Goal: Task Accomplishment & Management: Complete application form

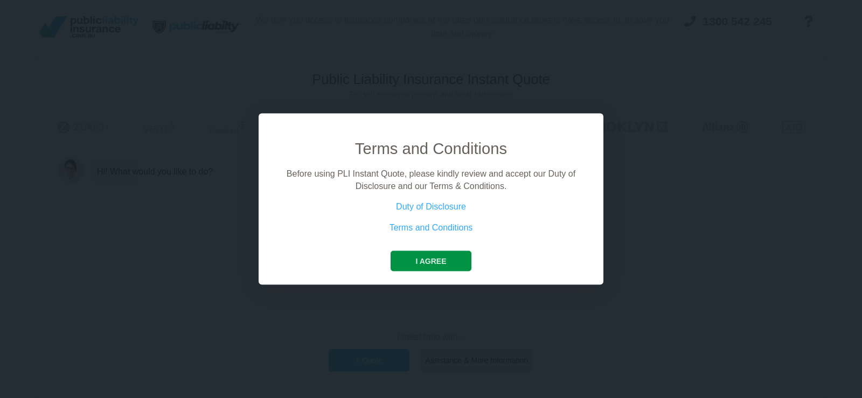
click at [428, 258] on button "I agree" at bounding box center [430, 261] width 80 height 20
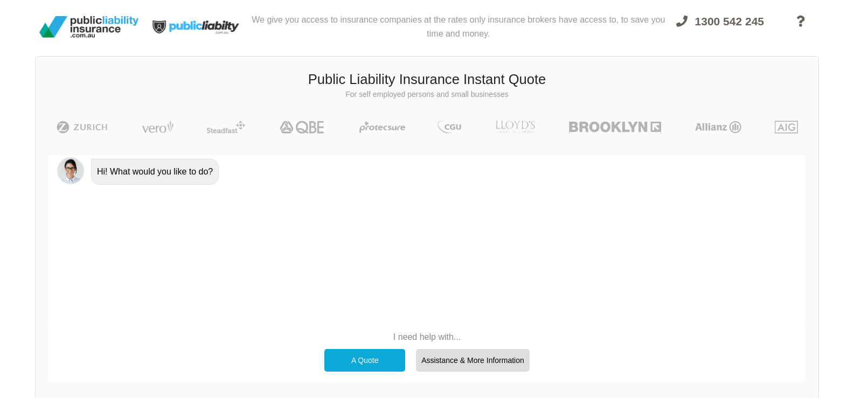
click at [386, 358] on div "A Quote" at bounding box center [364, 360] width 81 height 23
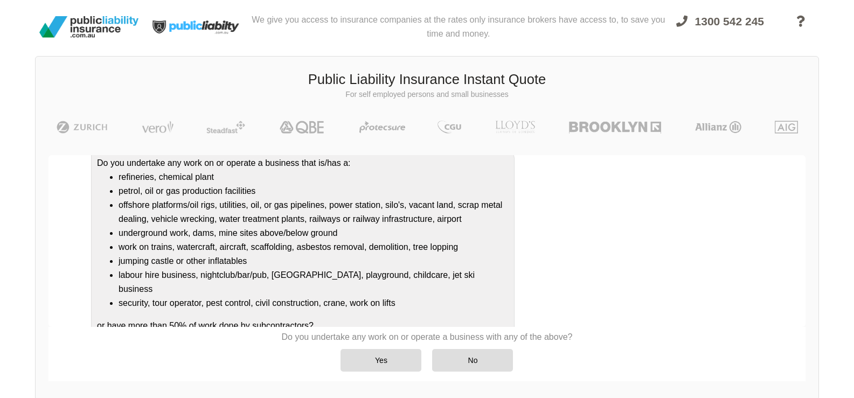
scroll to position [112, 0]
click at [463, 358] on div "No" at bounding box center [472, 360] width 81 height 23
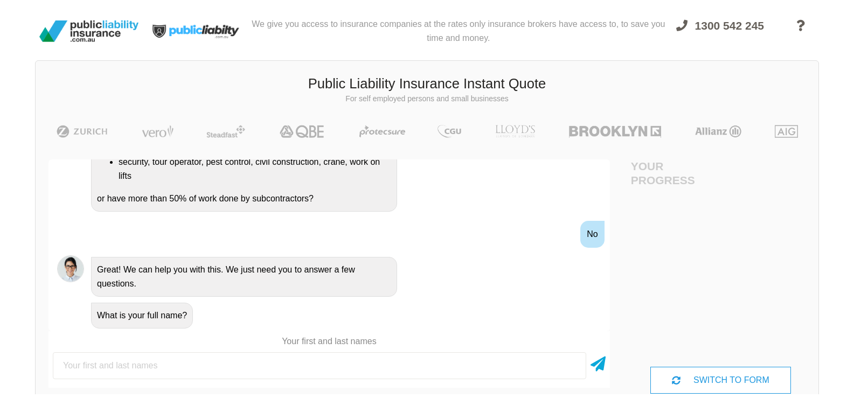
scroll to position [0, 0]
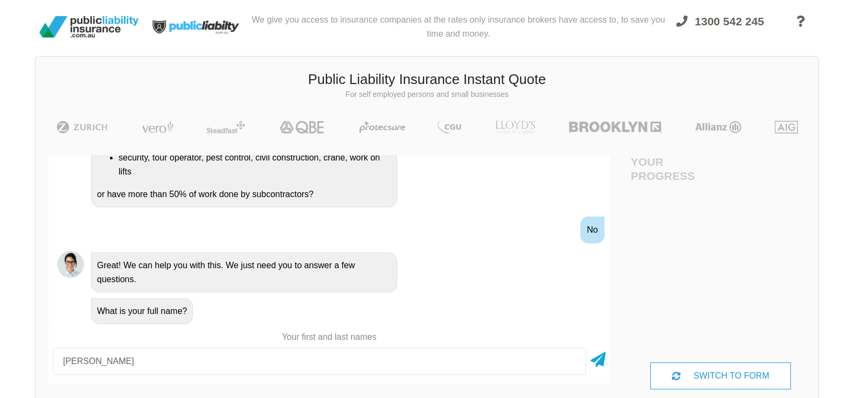
type input "[PERSON_NAME]"
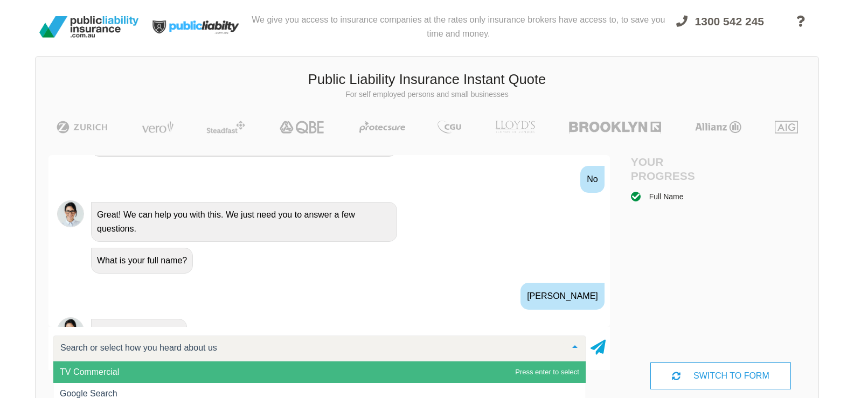
scroll to position [420, 0]
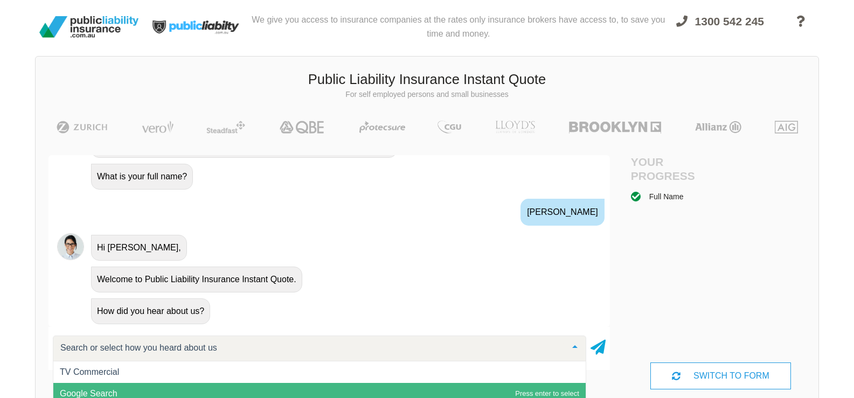
click at [139, 388] on span "Google Search" at bounding box center [319, 394] width 532 height 22
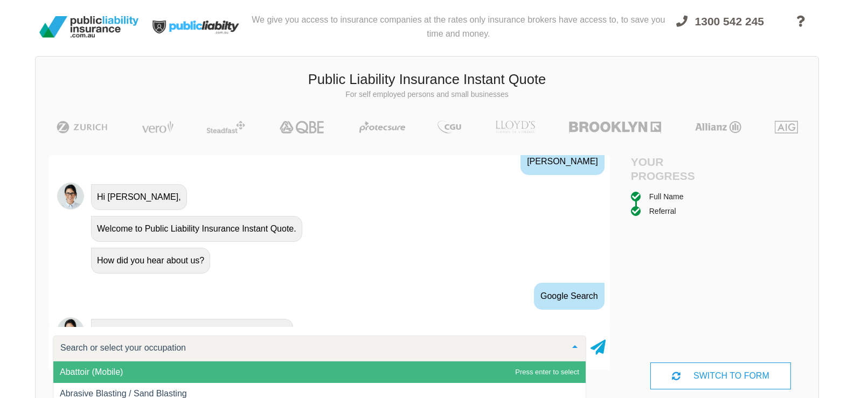
scroll to position [522, 0]
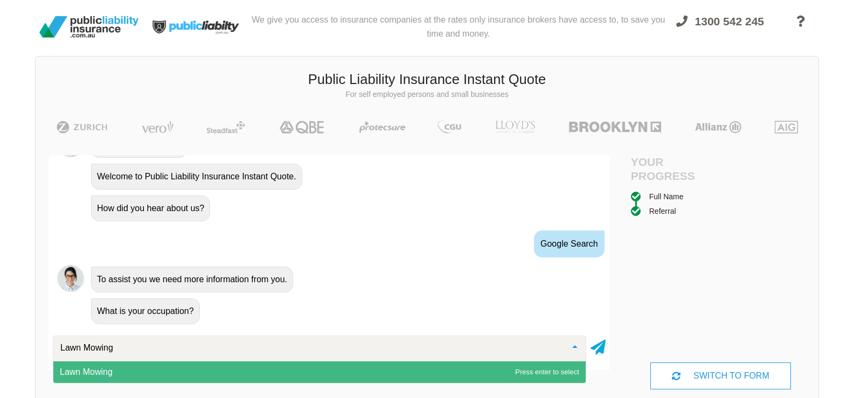
type input "Lawn Mowing"
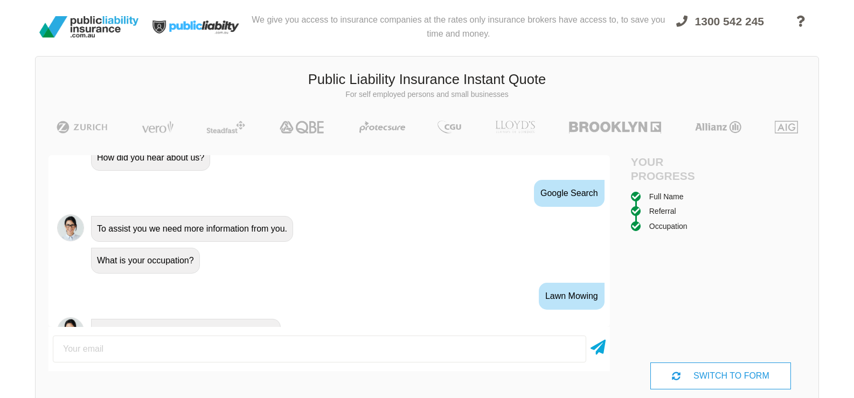
scroll to position [594, 0]
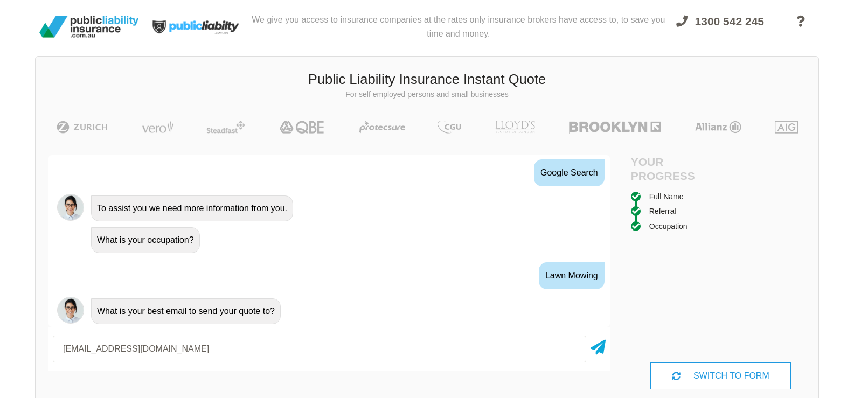
type input "[EMAIL_ADDRESS][DOMAIN_NAME]"
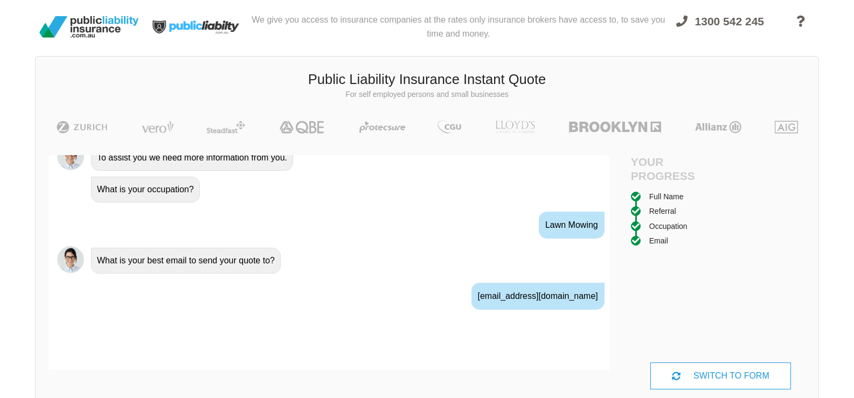
scroll to position [665, 0]
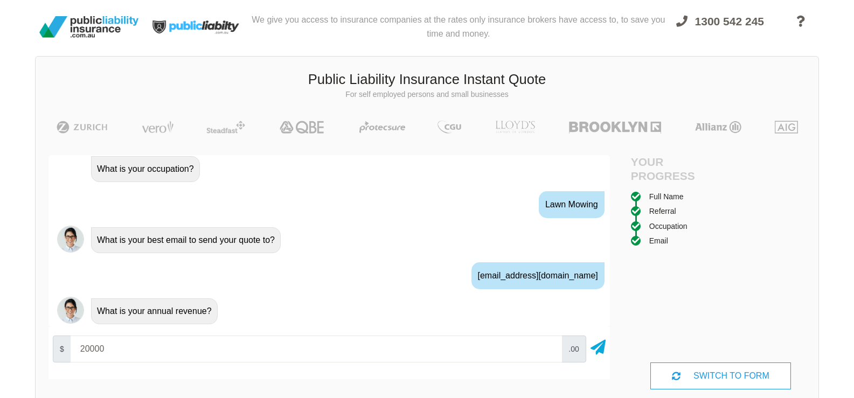
type input "20000"
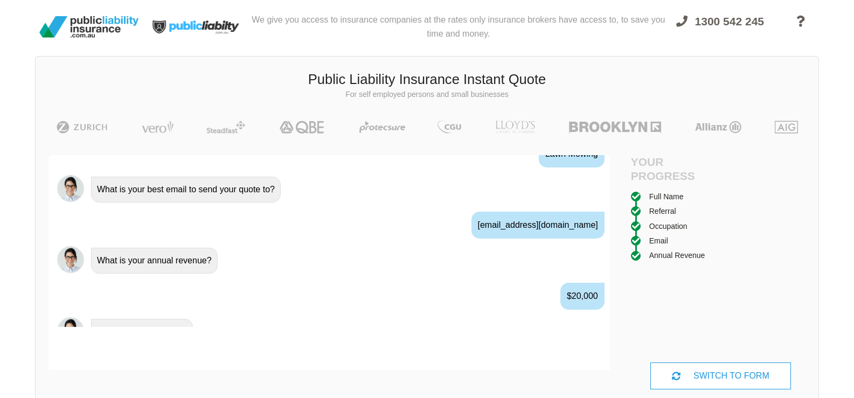
scroll to position [736, 0]
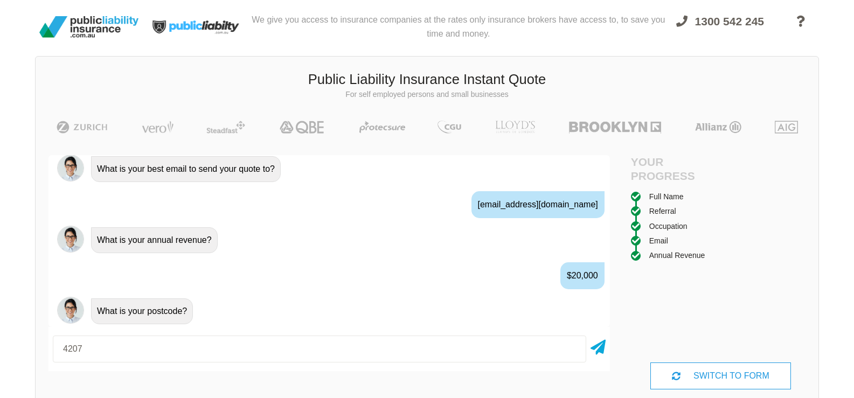
type input "4207"
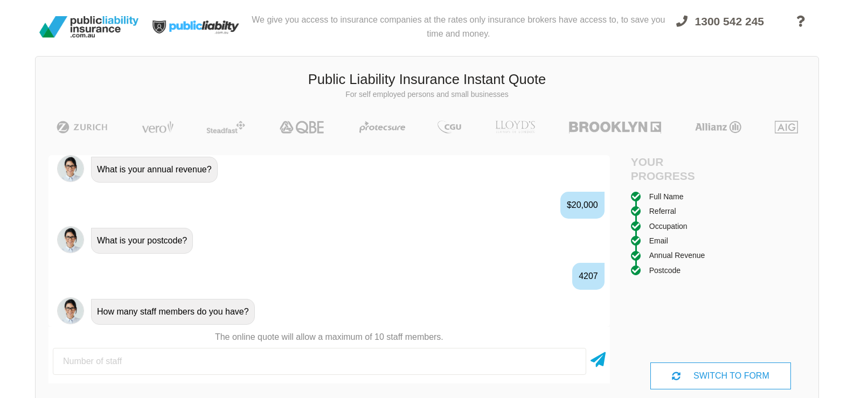
scroll to position [807, 0]
type input "1"
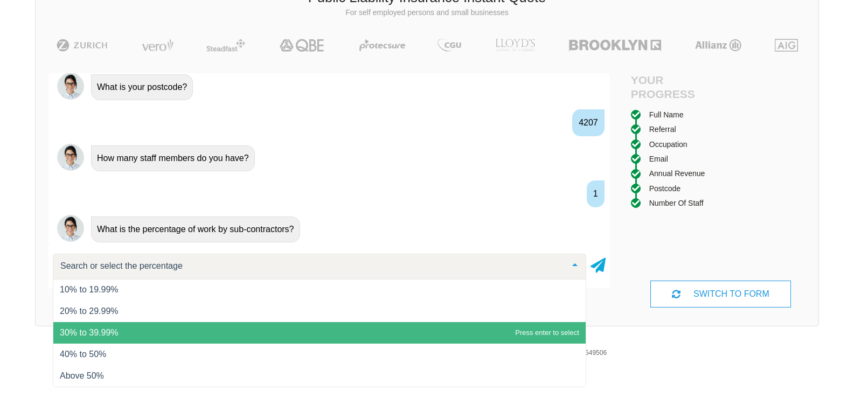
scroll to position [0, 0]
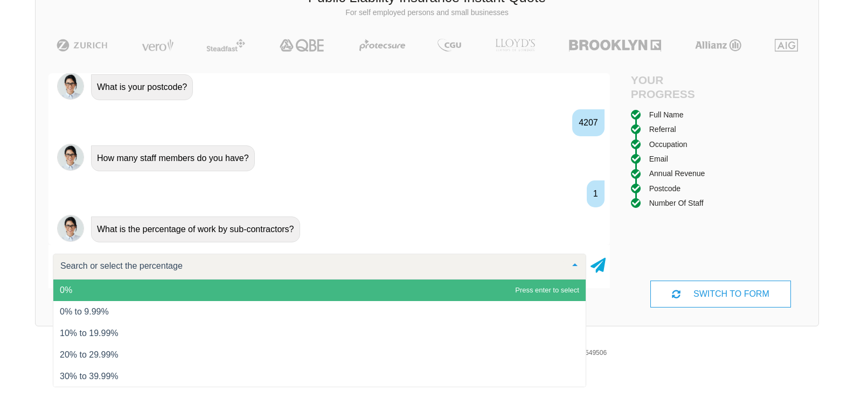
click at [241, 288] on span "0%" at bounding box center [319, 291] width 532 height 22
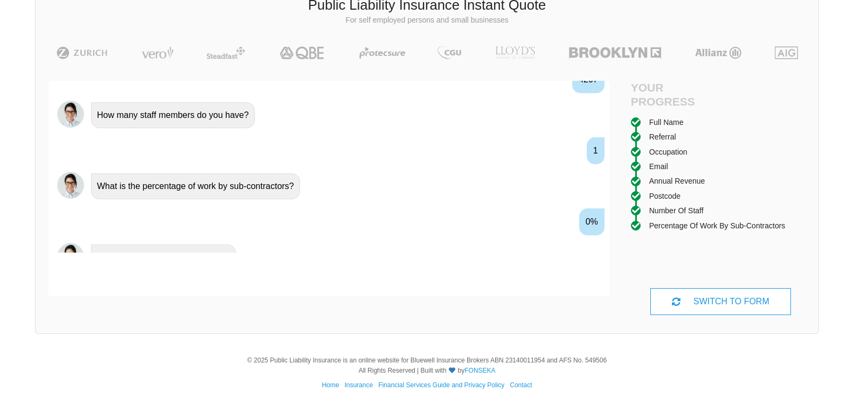
scroll to position [949, 0]
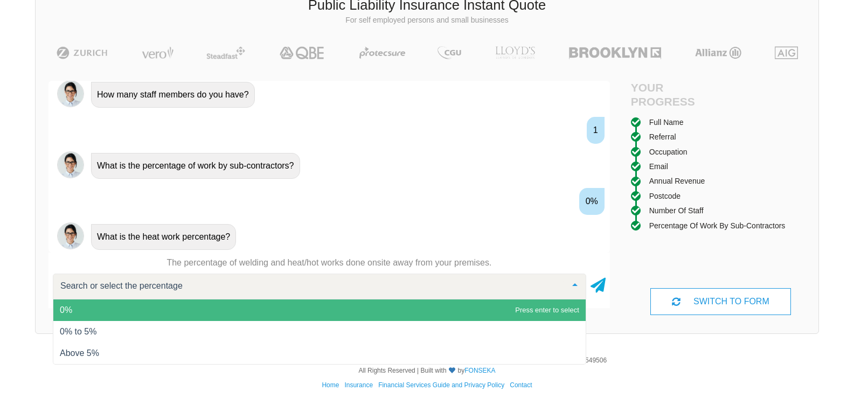
click at [238, 309] on span "0%" at bounding box center [319, 310] width 532 height 22
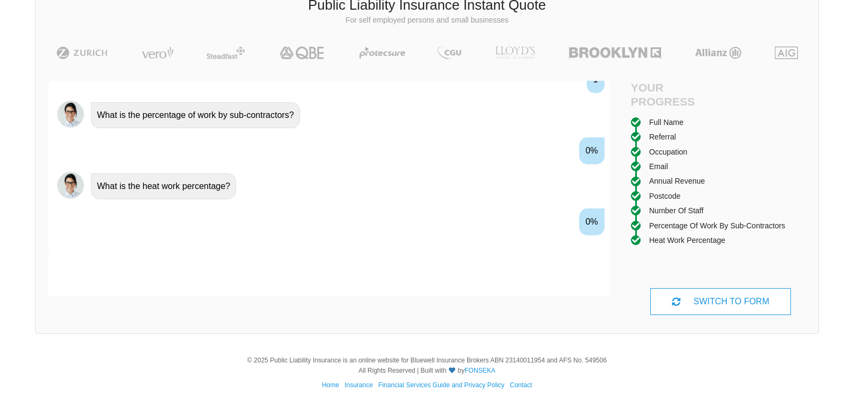
scroll to position [1020, 0]
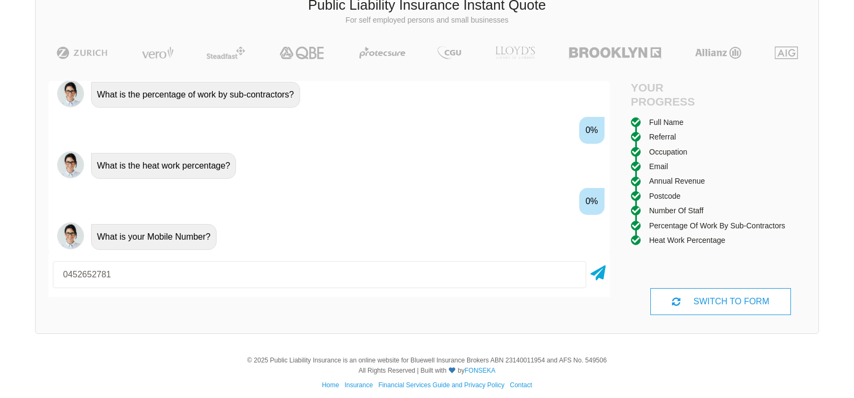
type input "0452652781"
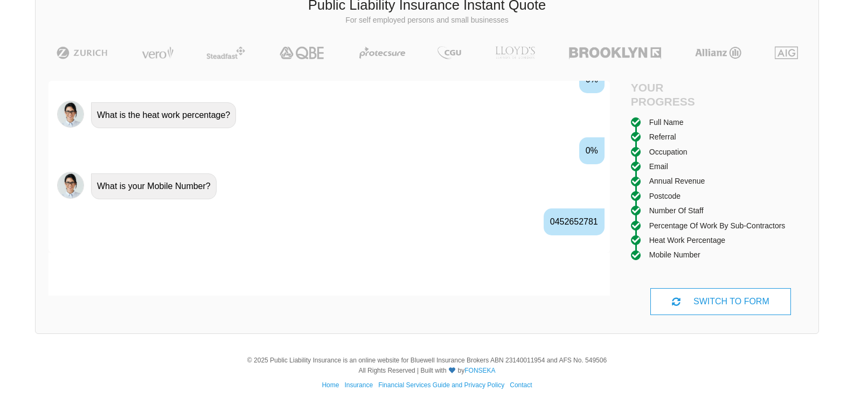
scroll to position [1091, 0]
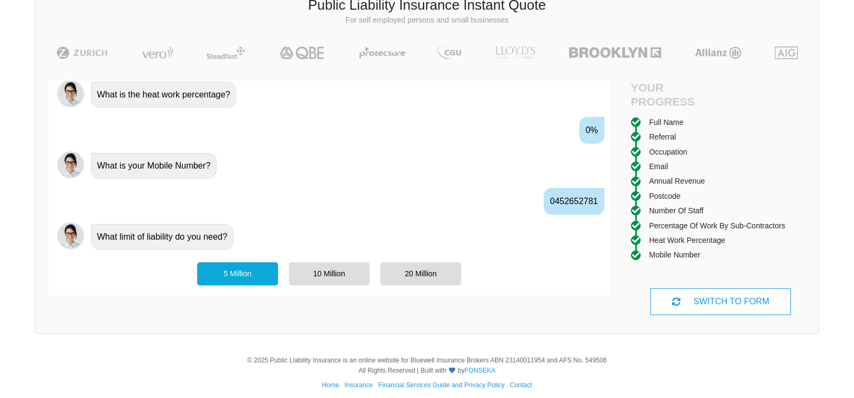
click at [239, 278] on div "5 Million" at bounding box center [237, 273] width 81 height 23
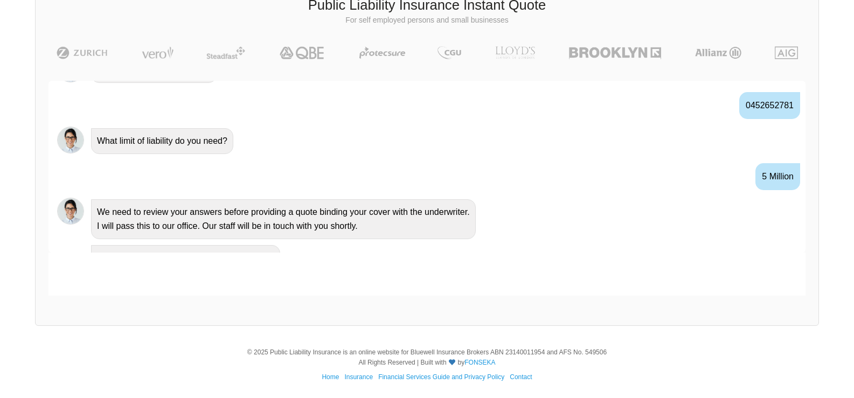
scroll to position [1138, 0]
